Goal: Information Seeking & Learning: Learn about a topic

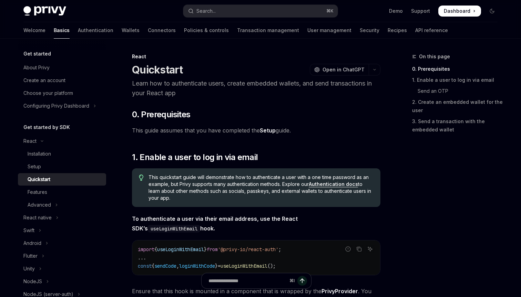
click at [54, 29] on link "Basics" at bounding box center [62, 30] width 16 height 17
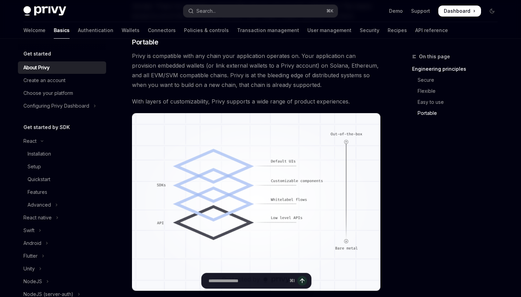
scroll to position [610, 0]
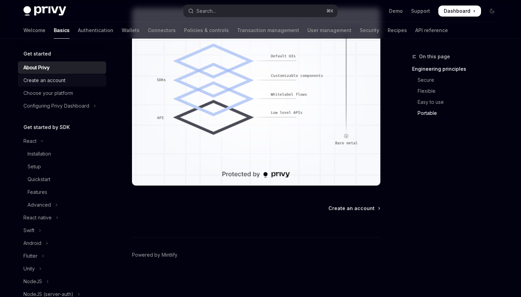
click at [54, 77] on div "Create an account" at bounding box center [44, 80] width 42 height 8
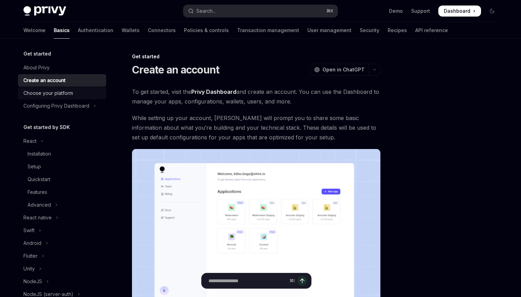
click at [54, 93] on div "Choose your platform" at bounding box center [48, 93] width 50 height 8
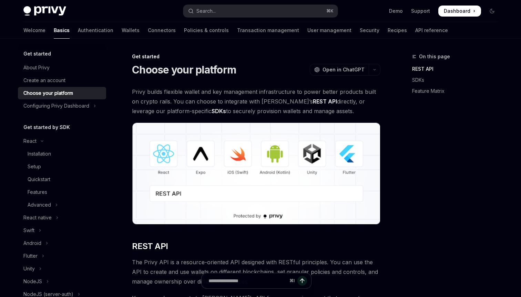
click at [54, 99] on link "Choose your platform" at bounding box center [62, 93] width 88 height 12
click at [54, 102] on div "Configuring Privy Dashboard" at bounding box center [56, 106] width 66 height 8
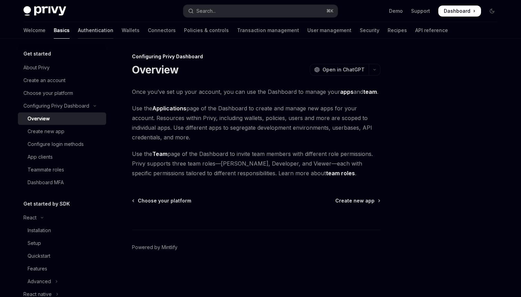
click at [78, 30] on link "Authentication" at bounding box center [96, 30] width 36 height 17
type textarea "*"
